Goal: Navigation & Orientation: Go to known website

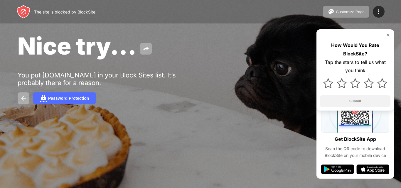
click at [268, 39] on div "Nice try..." at bounding box center [164, 46] width 293 height 28
